Goal: Task Accomplishment & Management: Complete application form

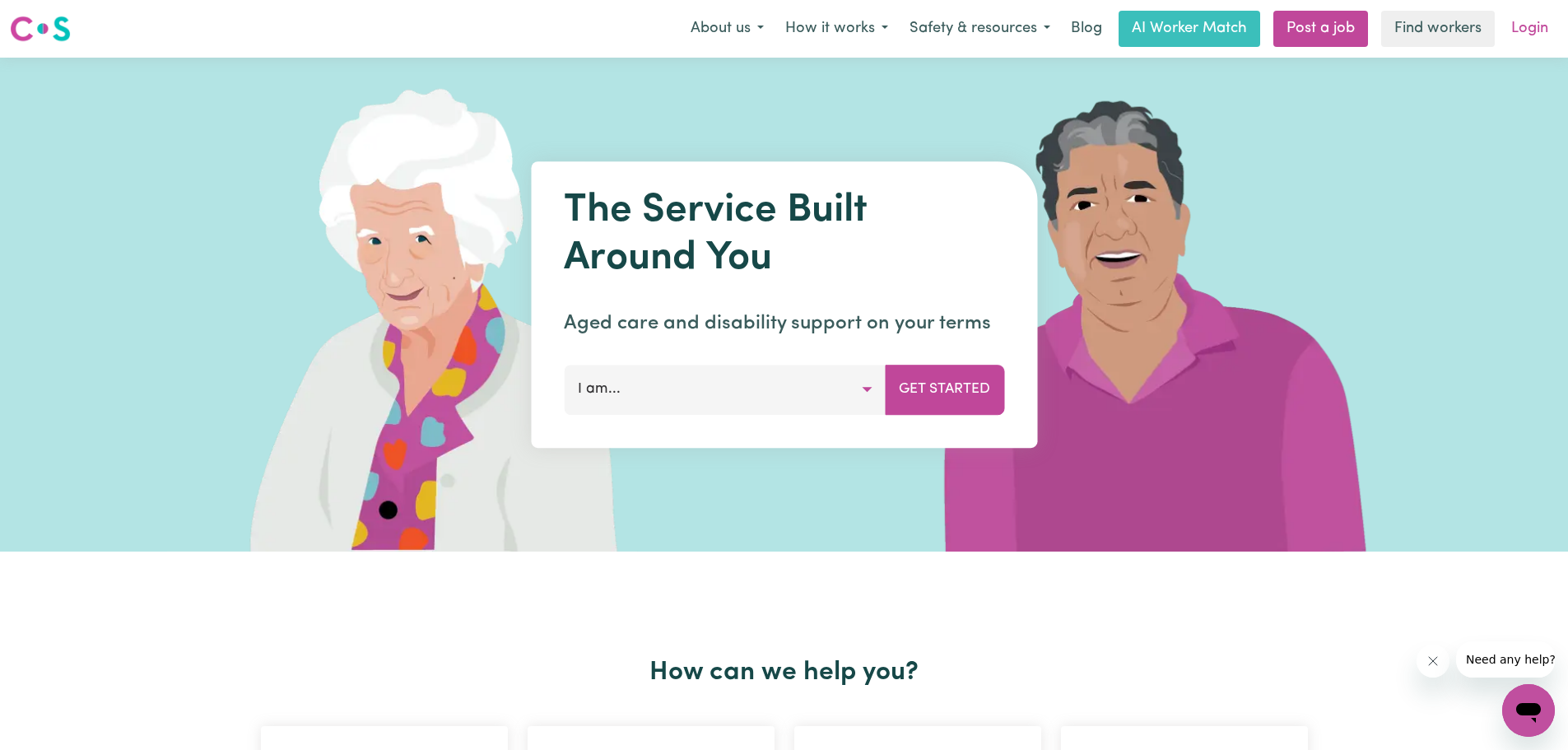
click at [1520, 26] on link "Login" at bounding box center [1529, 29] width 57 height 36
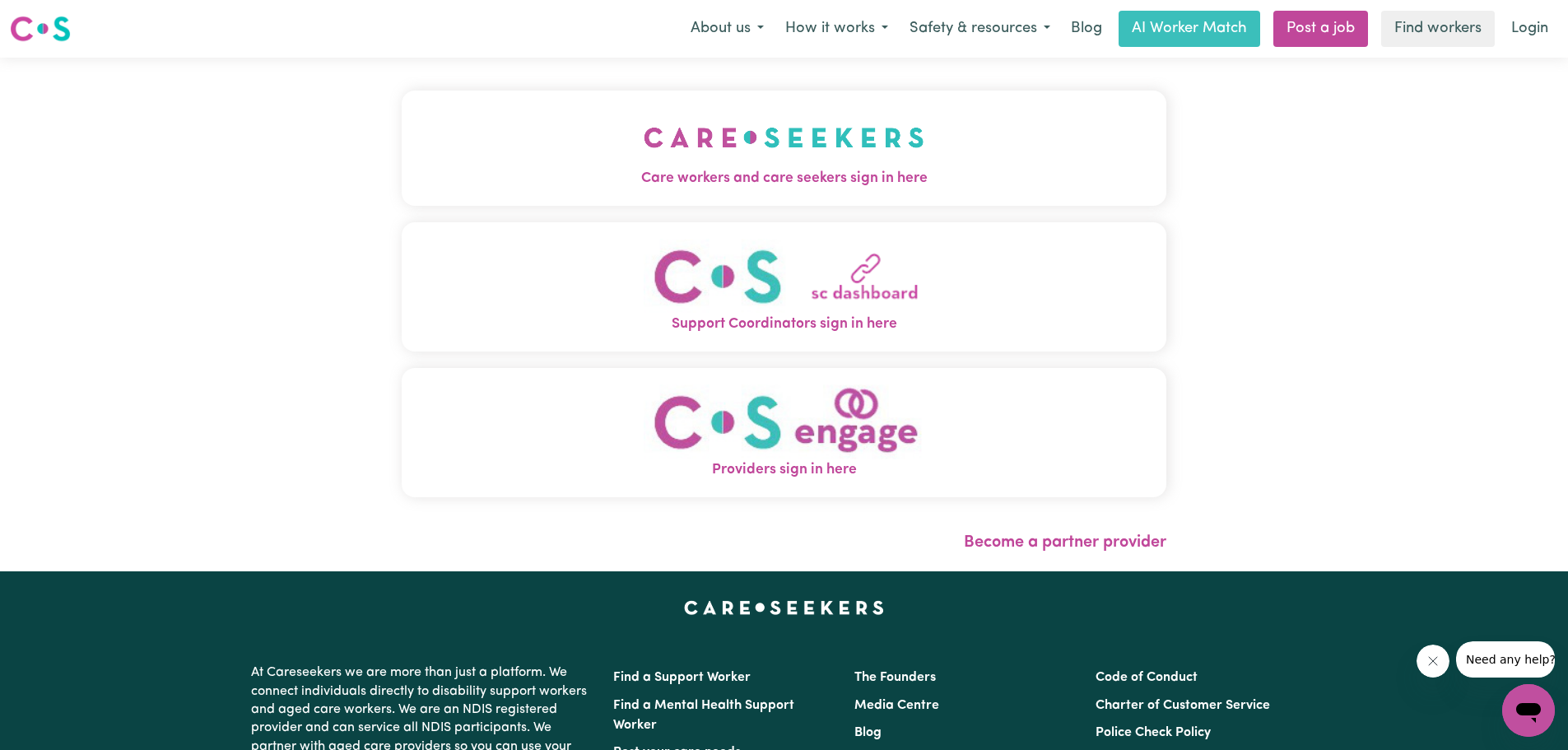
click at [792, 293] on img "Support Coordinators sign in here" at bounding box center [784, 276] width 281 height 75
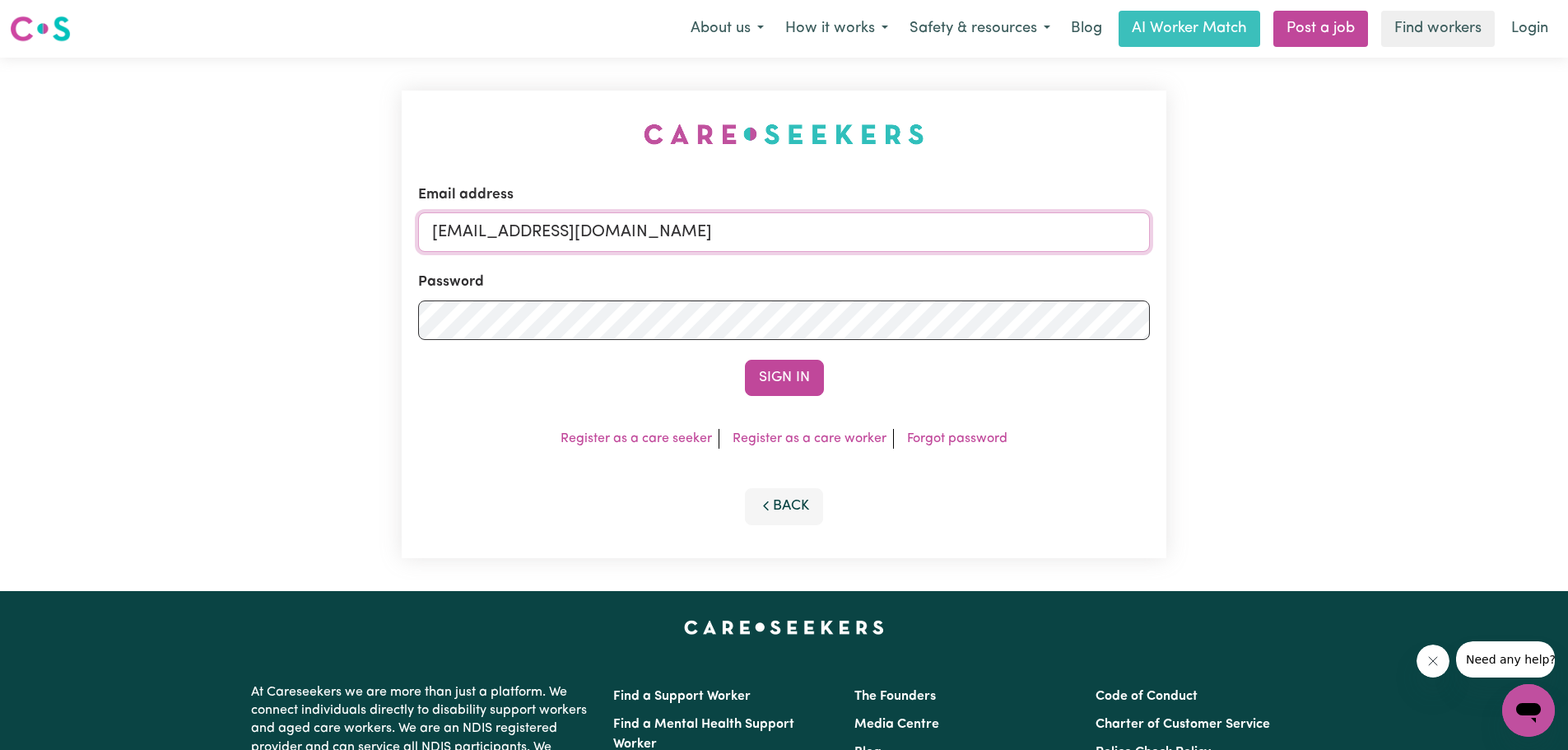
drag, startPoint x: 669, startPoint y: 233, endPoint x: 381, endPoint y: 243, distance: 288.2
click at [381, 243] on div "Email address [EMAIL_ADDRESS][DOMAIN_NAME] Password Sign In Register as a care …" at bounding box center [784, 324] width 1568 height 534
type input "[EMAIL_ADDRESS][DOMAIN_NAME]"
click at [357, 341] on div "Email address [EMAIL_ADDRESS][DOMAIN_NAME] Password Sign In Register as a care …" at bounding box center [784, 324] width 1568 height 534
click at [806, 371] on button "Sign In" at bounding box center [785, 378] width 79 height 36
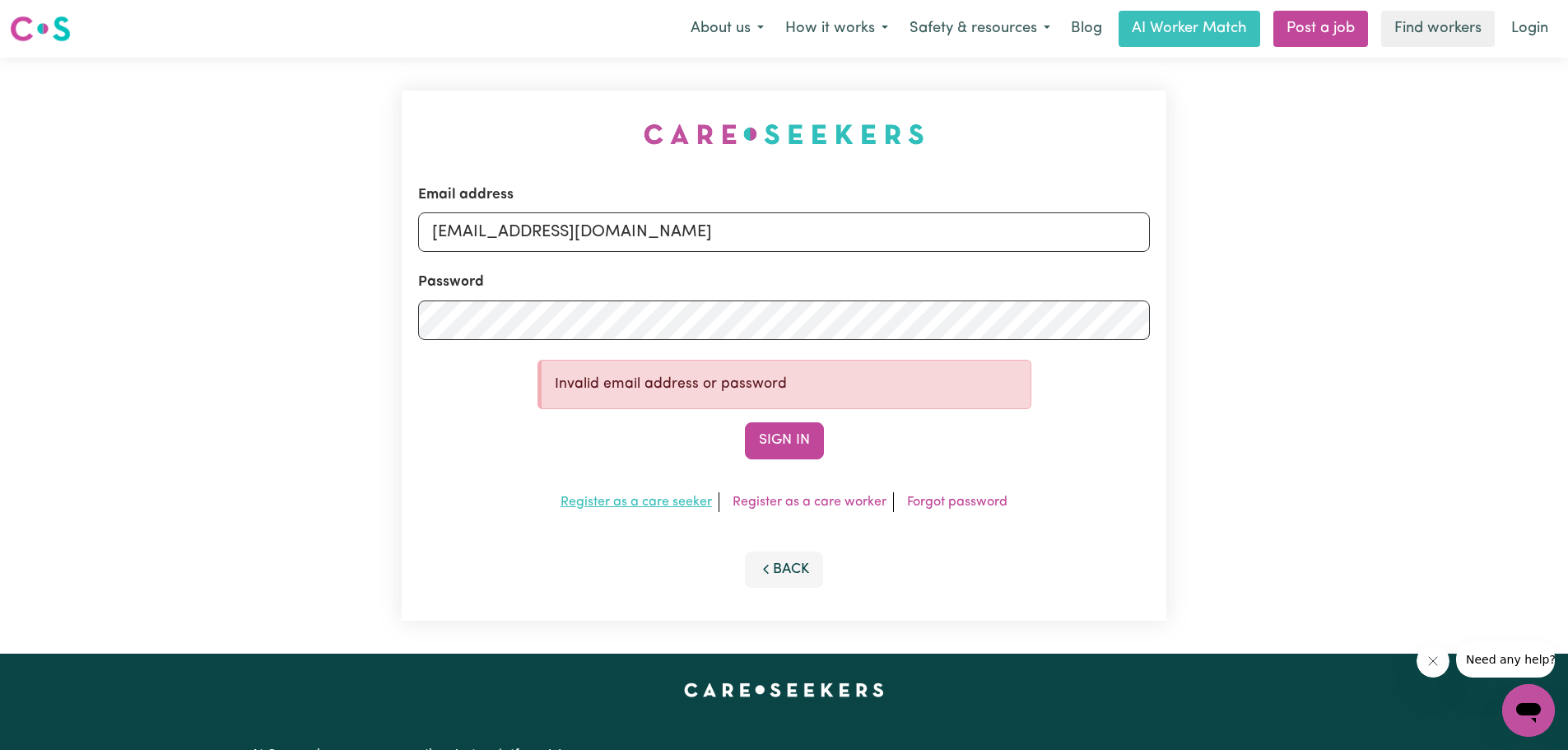
click at [695, 499] on link "Register as a care seeker" at bounding box center [636, 502] width 152 height 13
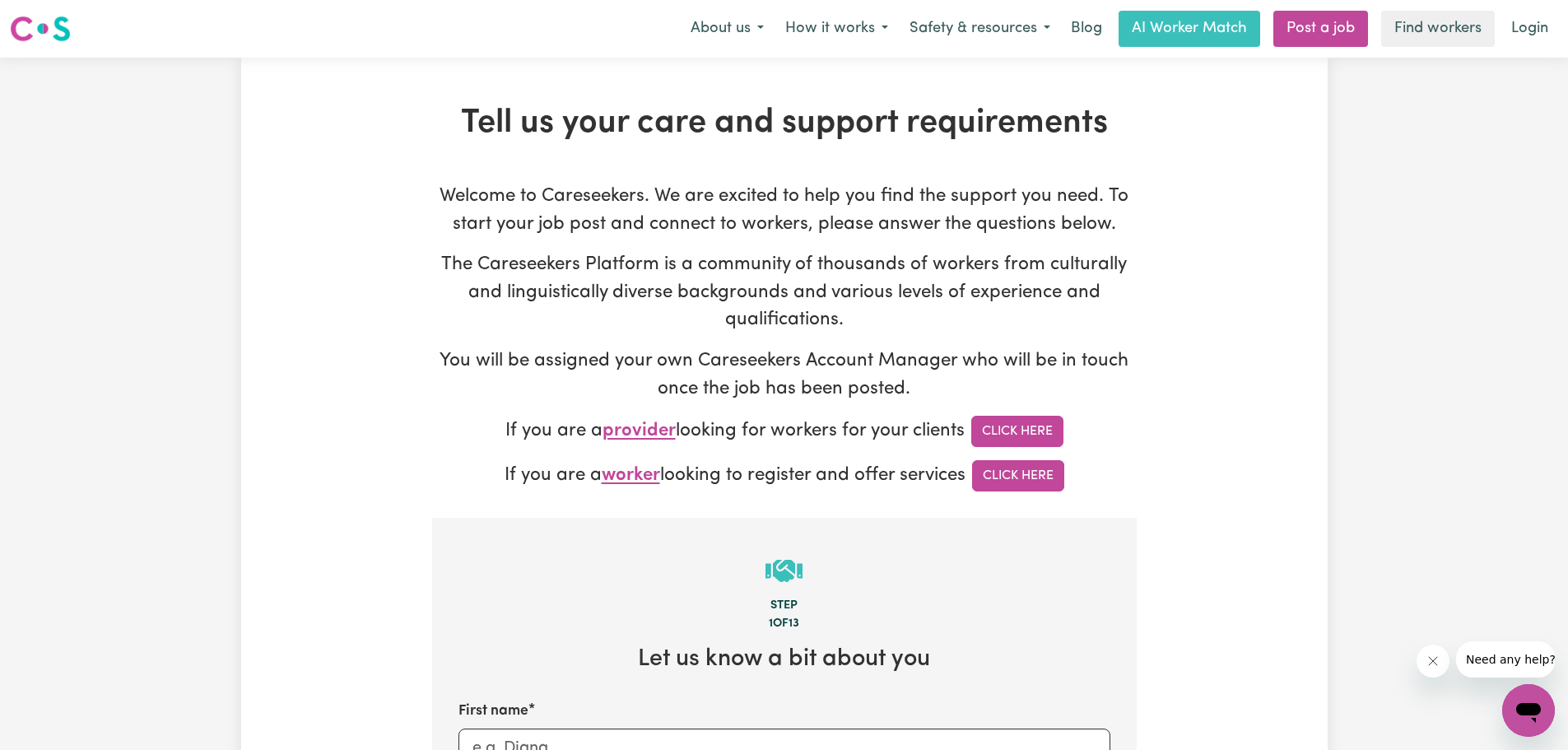
type input "[EMAIL_ADDRESS][DOMAIN_NAME]"
click at [1009, 439] on link "Click Here" at bounding box center [1017, 431] width 92 height 31
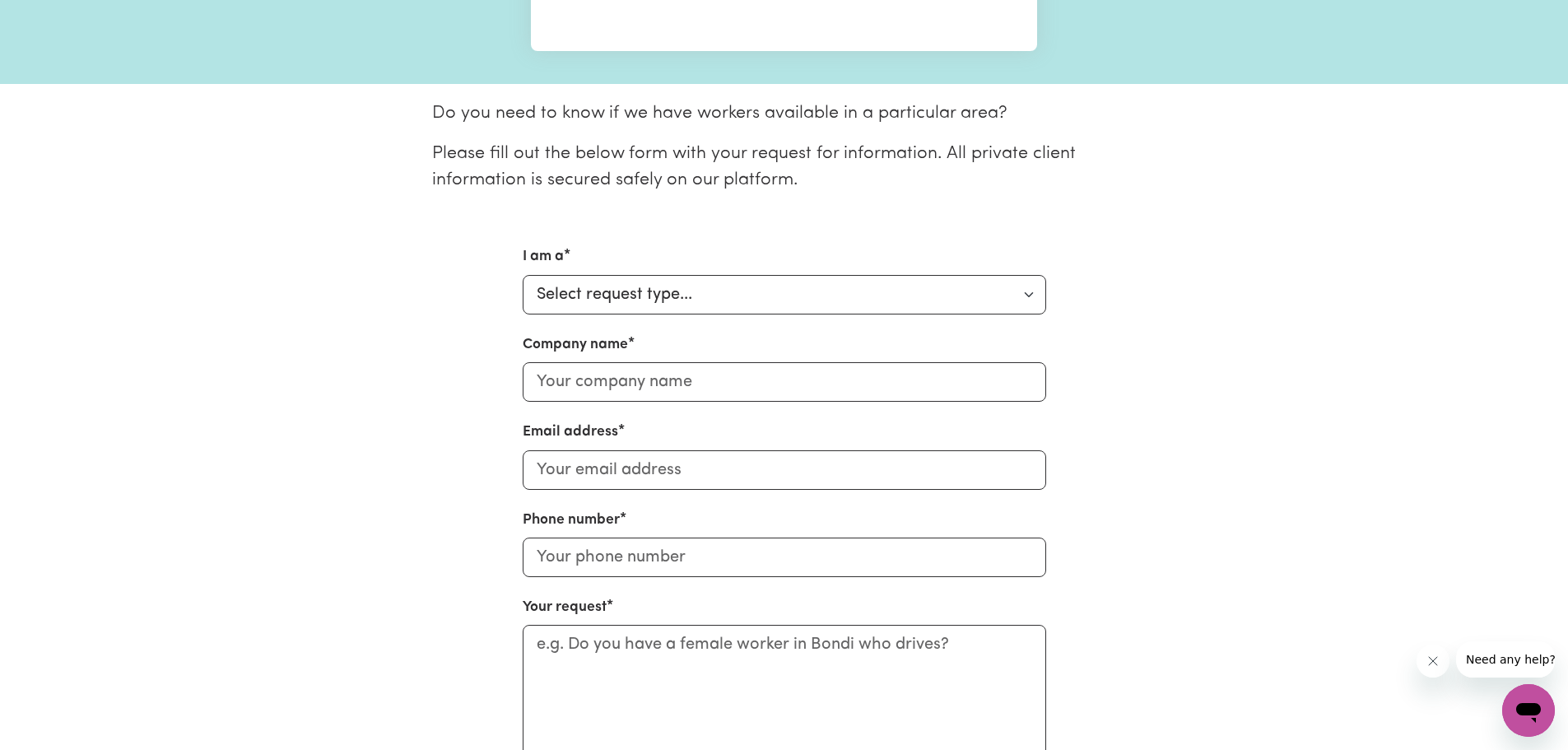
scroll to position [398, 0]
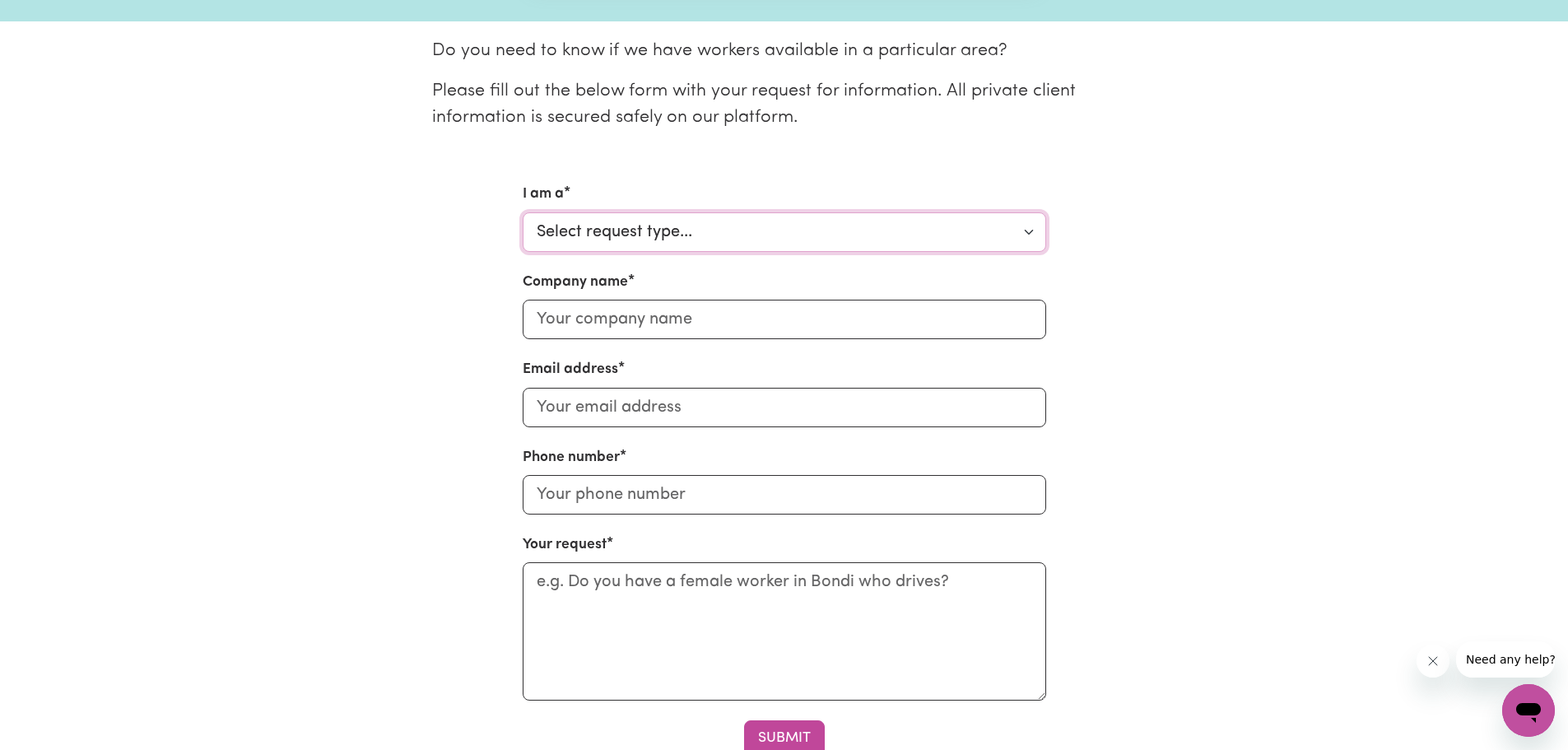
click at [655, 227] on select "Select request type... Individual looking for care and support for myself and m…" at bounding box center [784, 233] width 524 height 40
select select "Support Coordinator"
click at [523, 213] on select "Select request type... Individual looking for care and support for myself and m…" at bounding box center [784, 233] width 524 height 40
click at [655, 321] on input "Company name" at bounding box center [784, 320] width 524 height 40
type input "Taylormade Support Coordination"
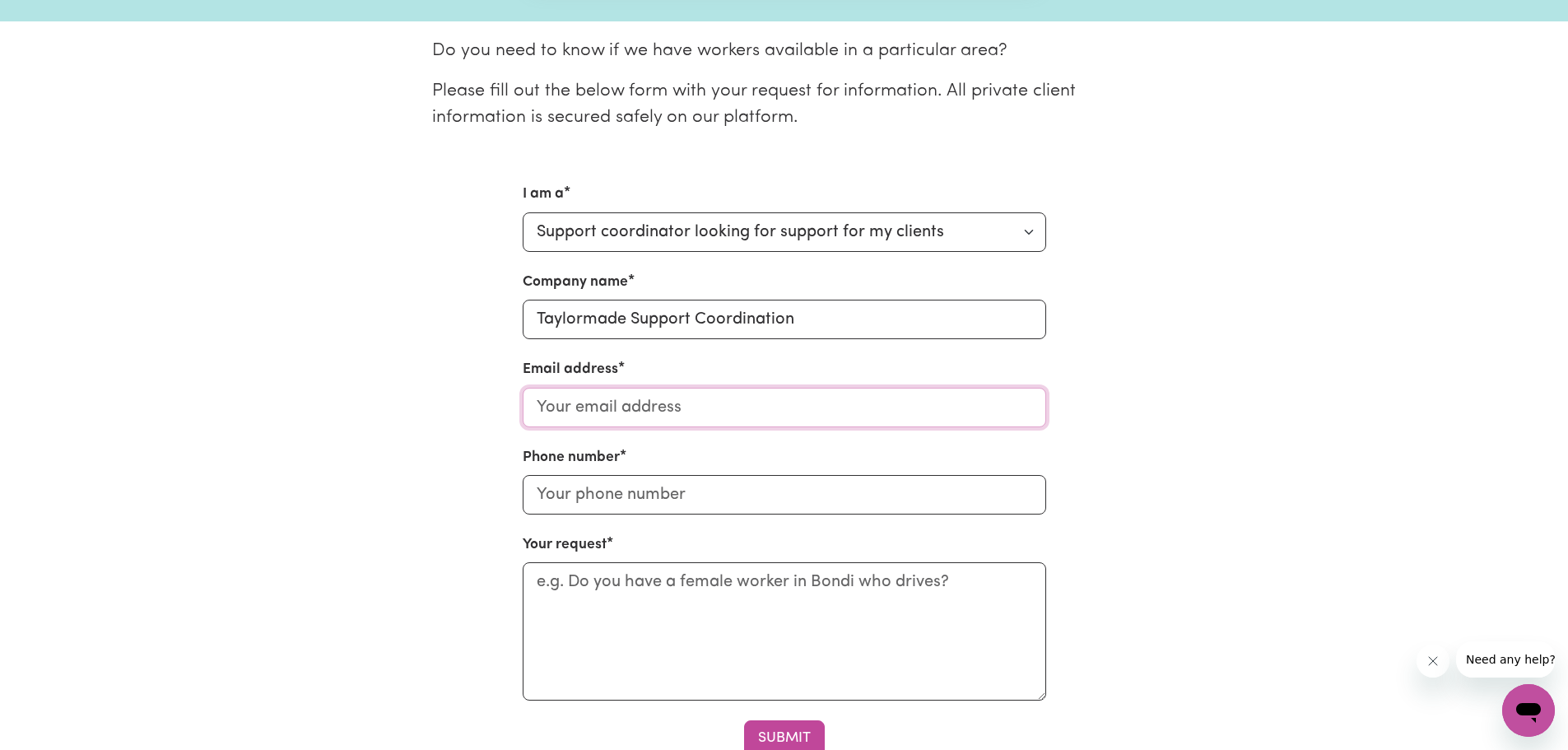
click at [661, 409] on input "Email address" at bounding box center [784, 408] width 524 height 40
type input "[EMAIL_ADDRESS][DOMAIN_NAME]"
click at [597, 494] on input "Phone number" at bounding box center [784, 495] width 524 height 40
drag, startPoint x: 542, startPoint y: 492, endPoint x: 512, endPoint y: 499, distance: 30.8
click at [513, 499] on div "I am a Select request type... Individual looking for care and support for mysel…" at bounding box center [784, 470] width 543 height 573
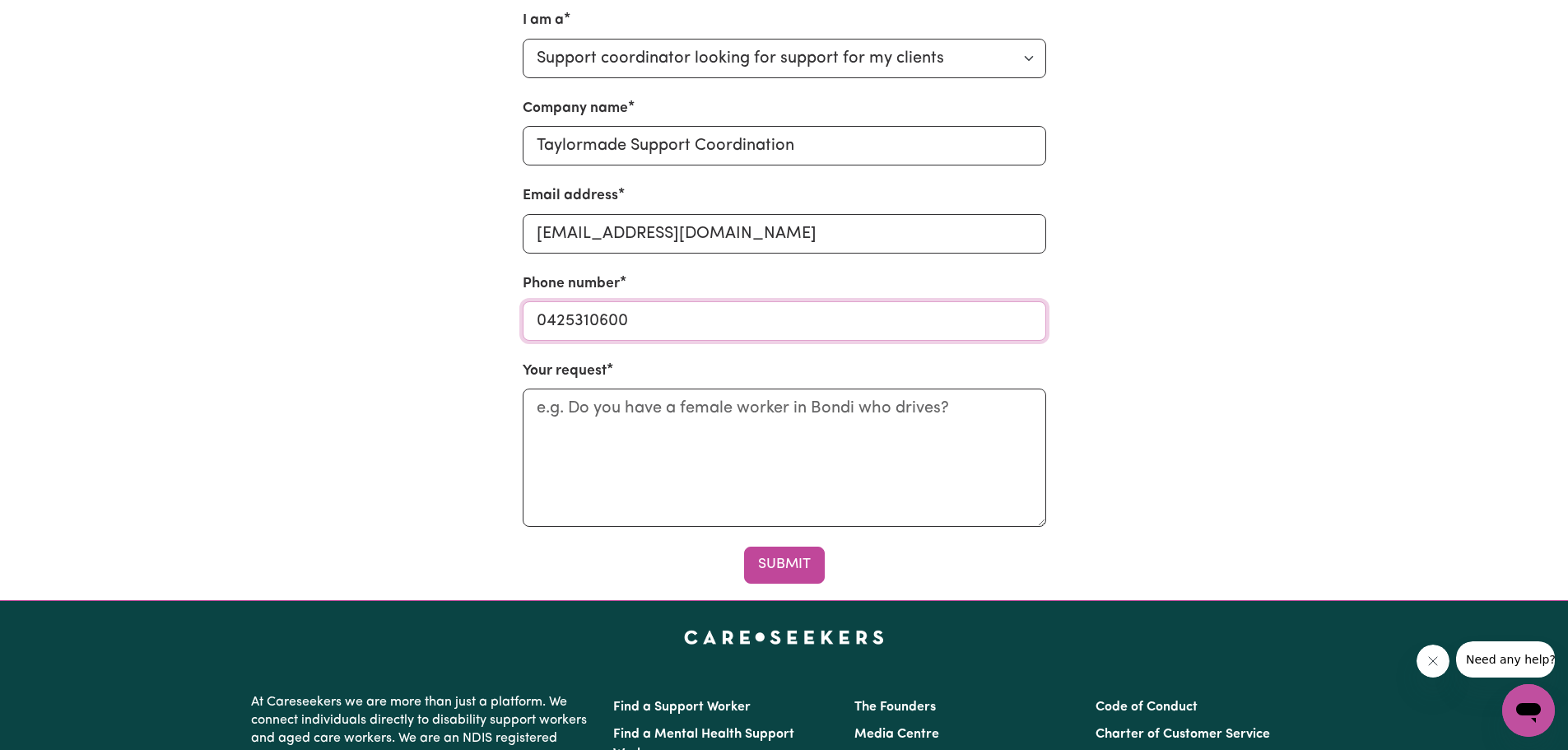
scroll to position [588, 0]
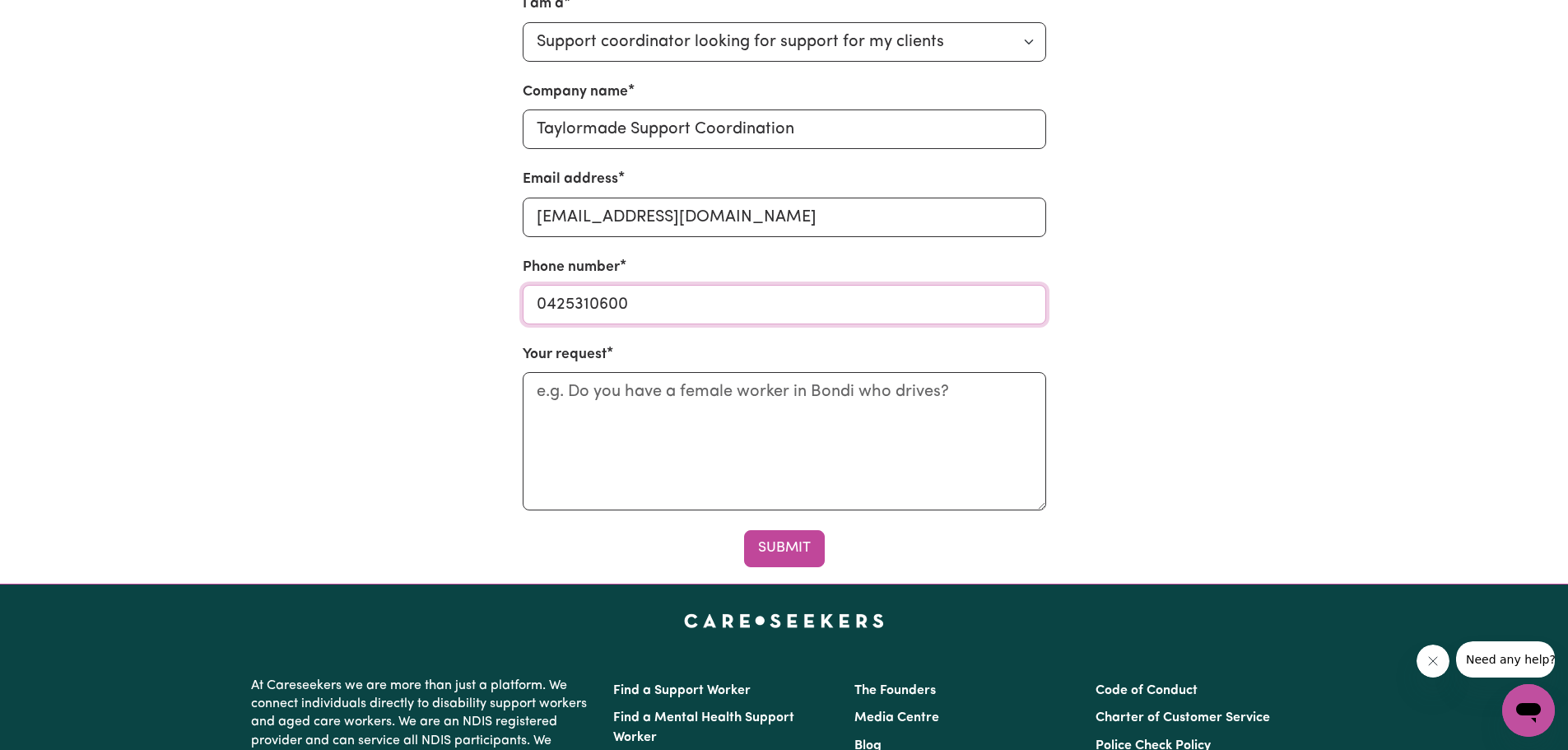
type input "0425310600"
click at [578, 395] on textarea "Your request" at bounding box center [784, 441] width 524 height 138
click at [692, 391] on textarea "do you have a femal Mandarin" at bounding box center [784, 441] width 524 height 138
click at [788, 392] on textarea "do you have a female Mandarin" at bounding box center [784, 441] width 524 height 138
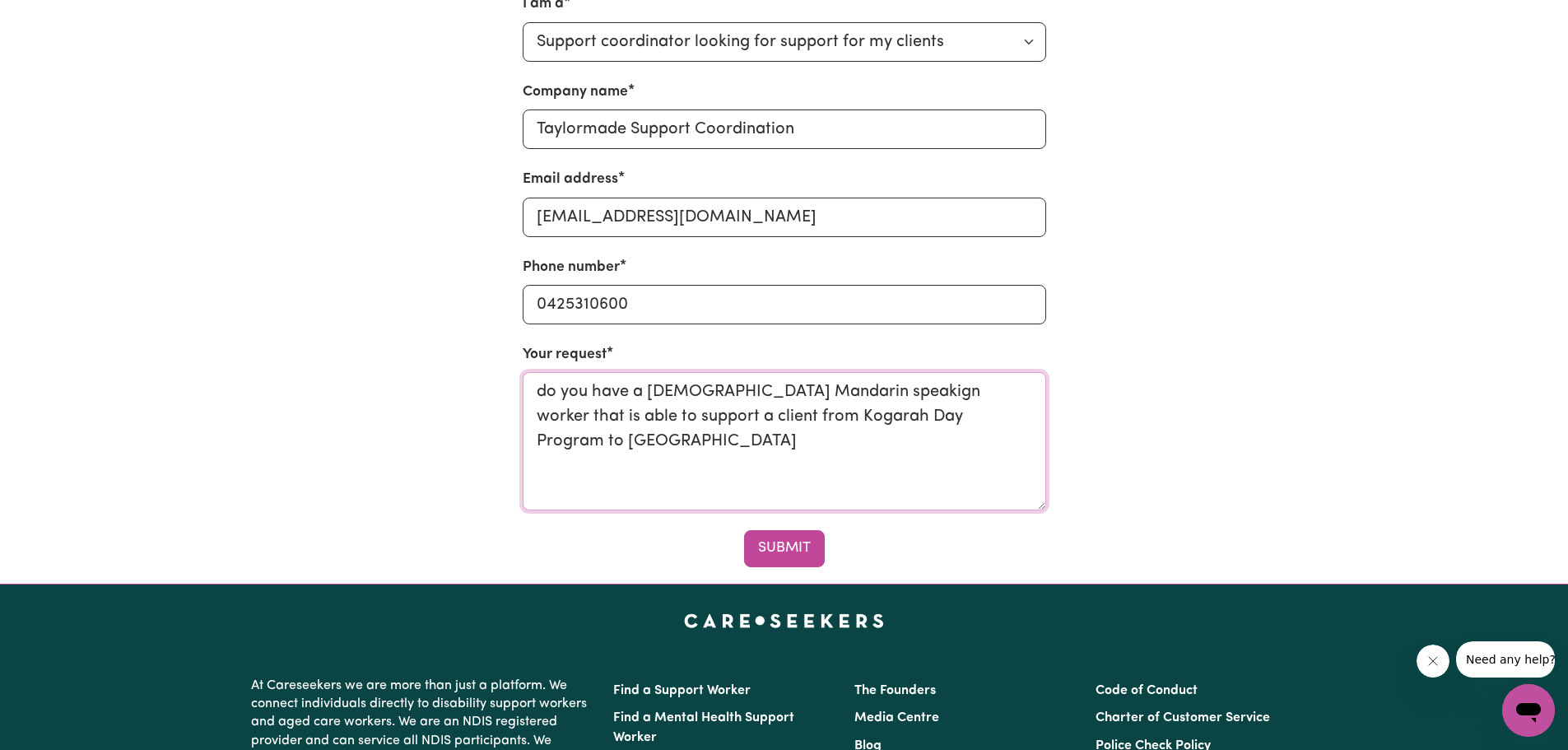
click at [837, 394] on textarea "do you have a female Mandarin speakign worker that is able to support a client …" at bounding box center [784, 441] width 524 height 138
click at [978, 420] on textarea "do you have a female Mandarin speaking worker that is able to support a client …" at bounding box center [784, 441] width 524 height 138
click at [999, 423] on textarea "do you have a female Mandarin speaking worker that is able to support a client …" at bounding box center [784, 441] width 524 height 138
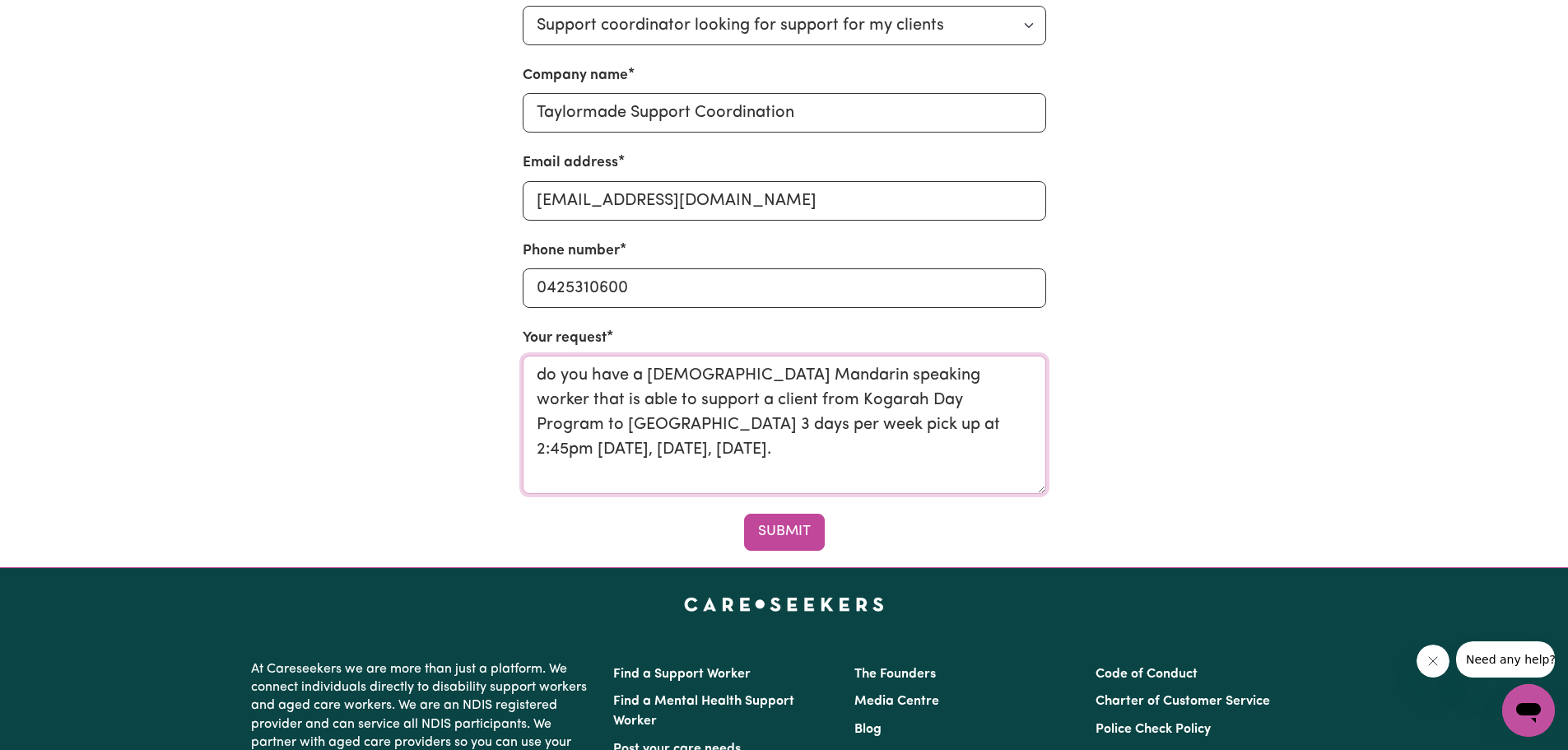
scroll to position [619, 0]
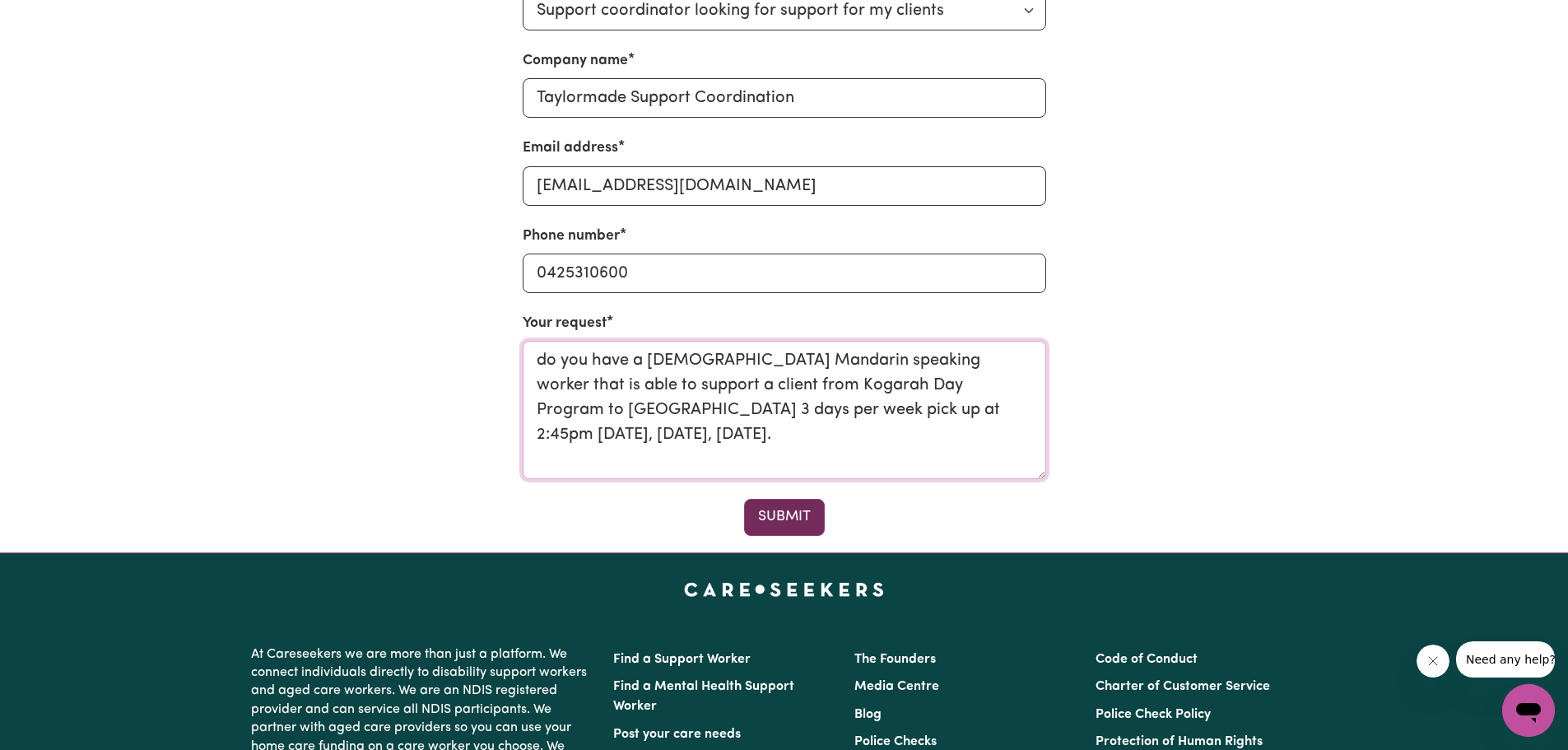
type textarea "do you have a female Mandarin speaking worker that is able to support a client …"
click at [782, 514] on button "Submit" at bounding box center [785, 517] width 81 height 36
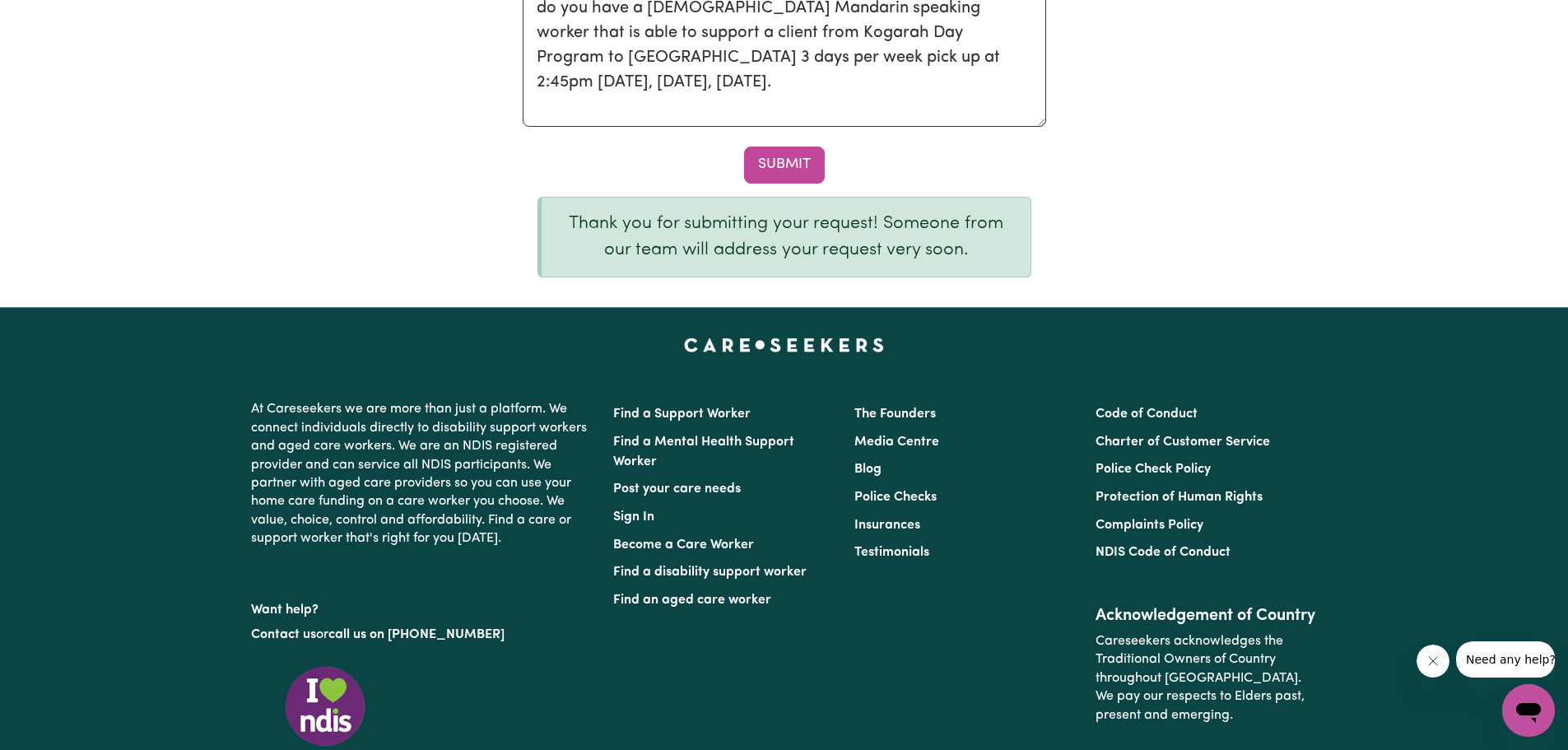
scroll to position [0, 0]
